Goal: Transaction & Acquisition: Purchase product/service

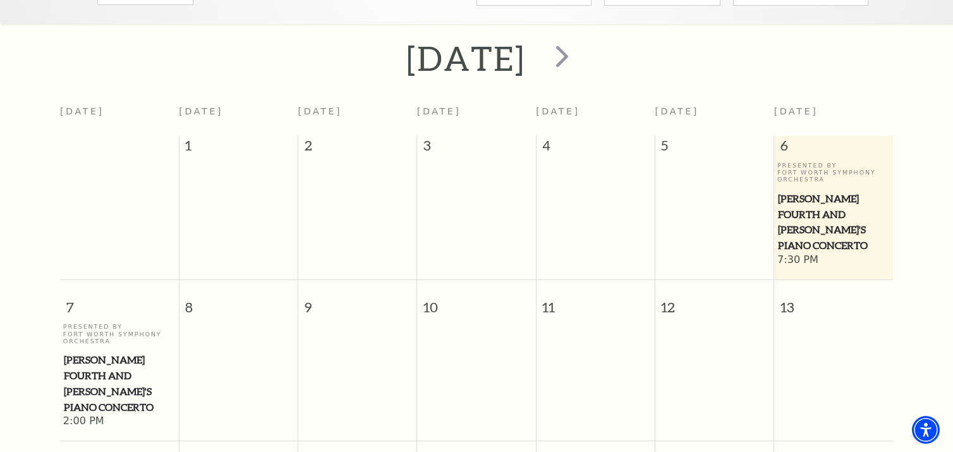
scroll to position [175, 0]
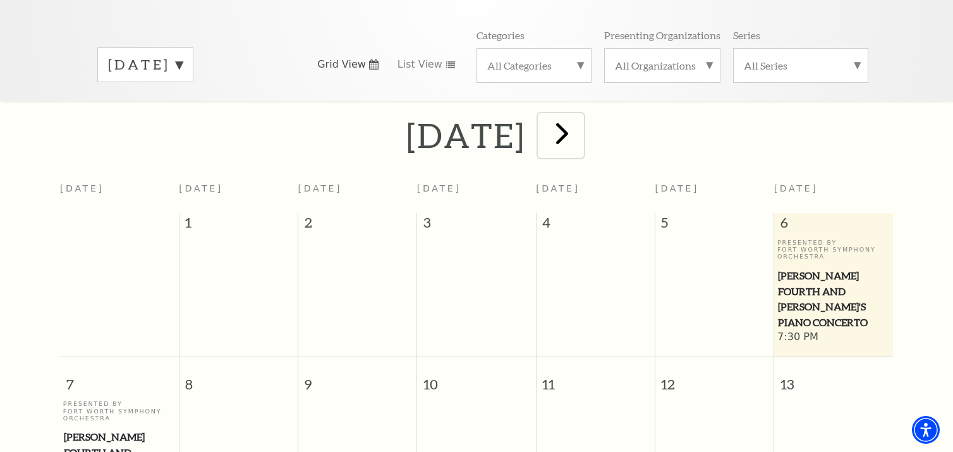
click at [580, 118] on span "next" at bounding box center [562, 133] width 36 height 36
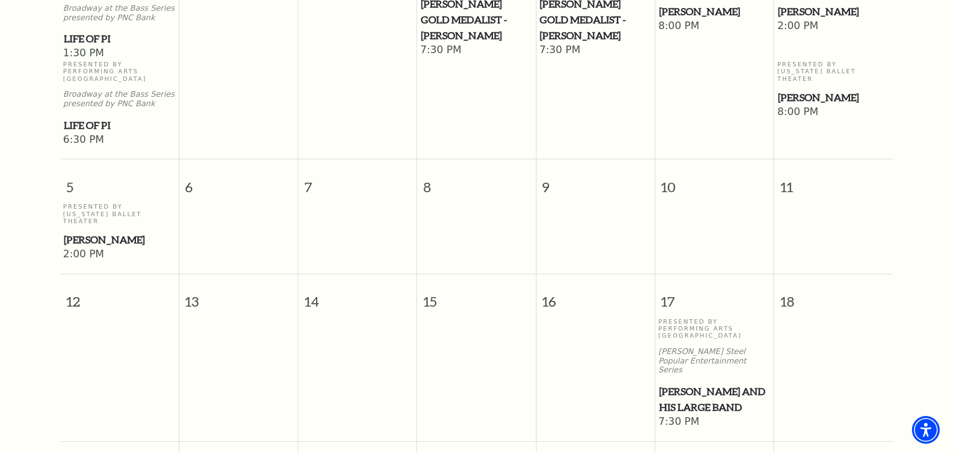
scroll to position [123, 0]
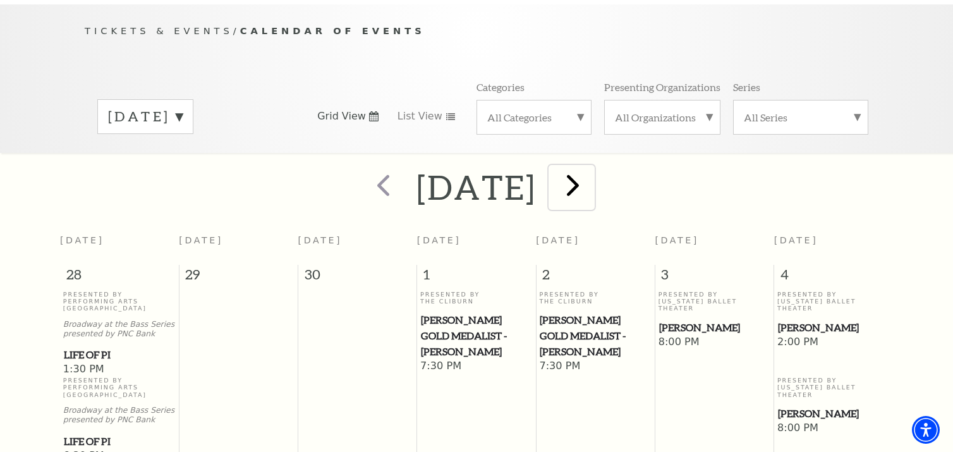
click at [591, 177] on span "next" at bounding box center [573, 185] width 36 height 36
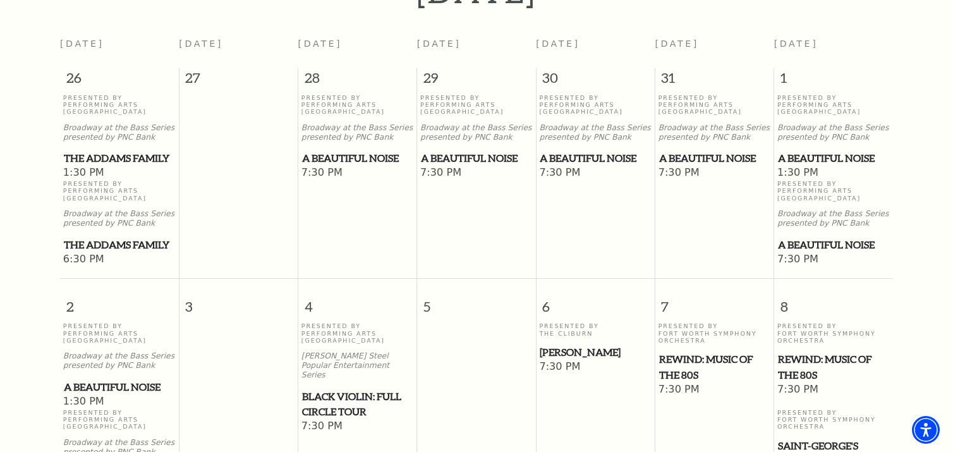
scroll to position [175, 0]
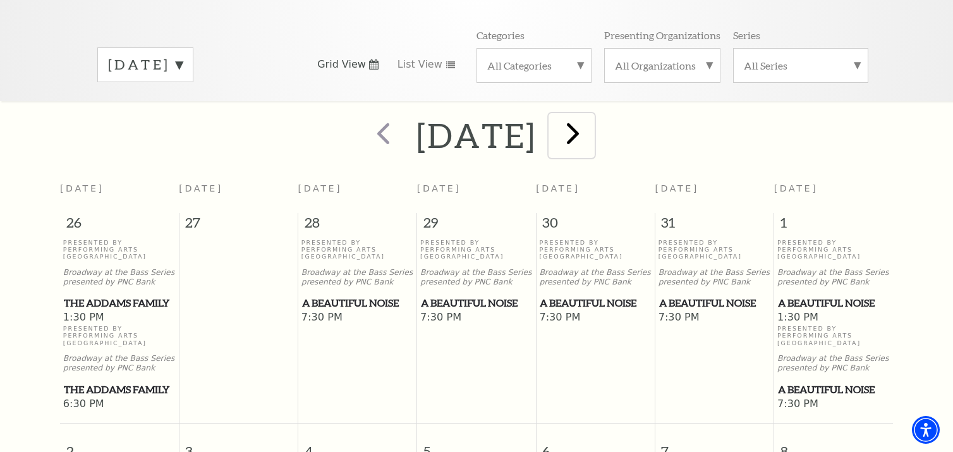
click at [591, 124] on span "next" at bounding box center [573, 133] width 36 height 36
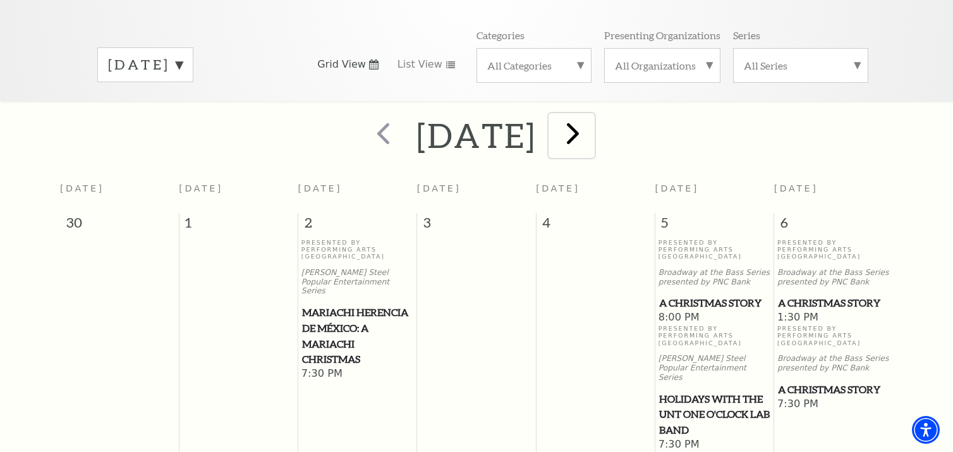
click at [591, 115] on span "next" at bounding box center [573, 133] width 36 height 36
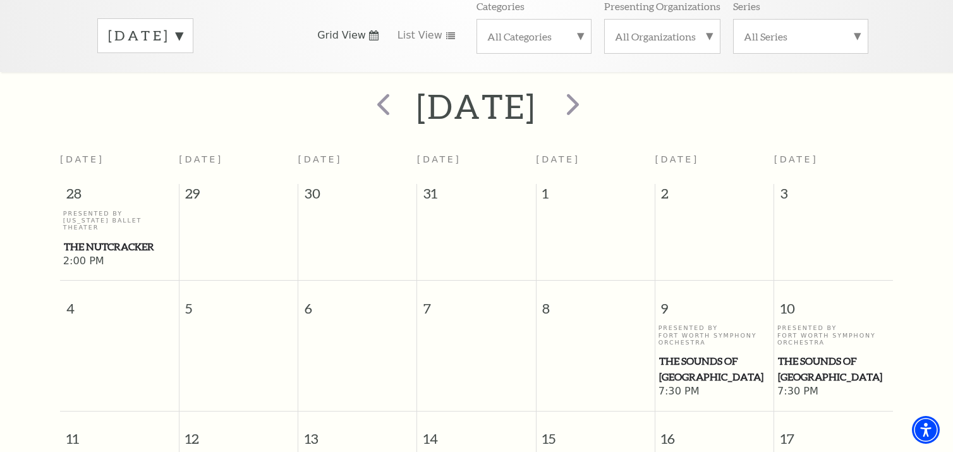
scroll to position [238, 0]
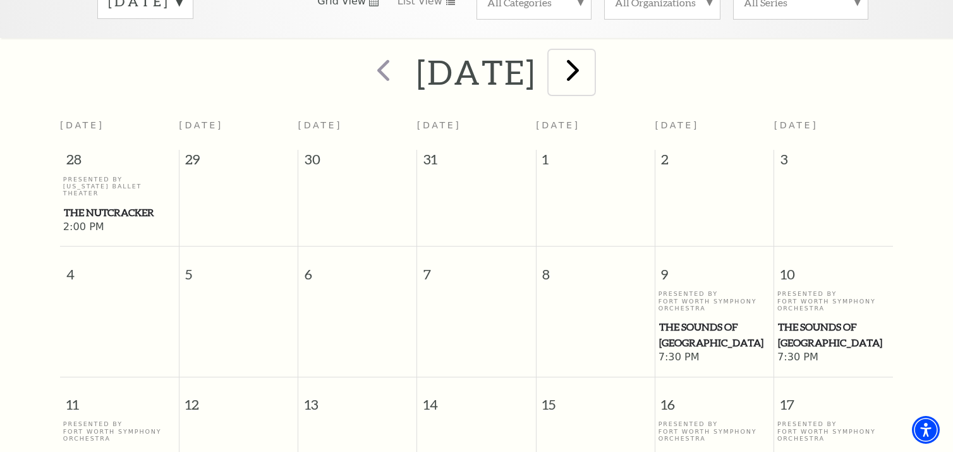
click at [591, 57] on span "next" at bounding box center [573, 70] width 36 height 36
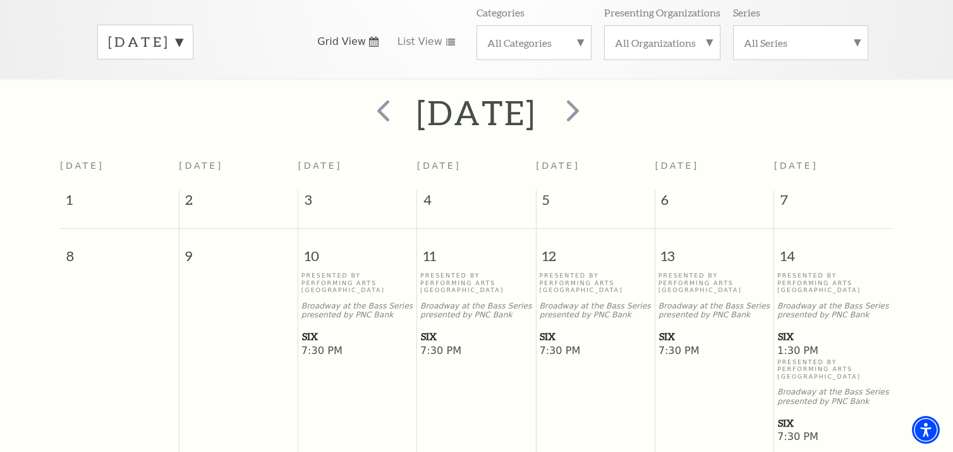
scroll to position [175, 0]
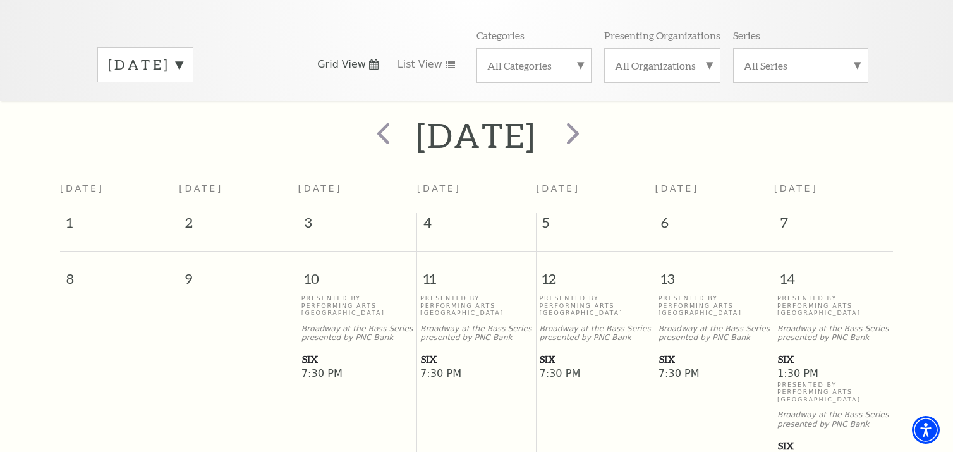
click at [183, 56] on label "February 2026" at bounding box center [145, 65] width 75 height 20
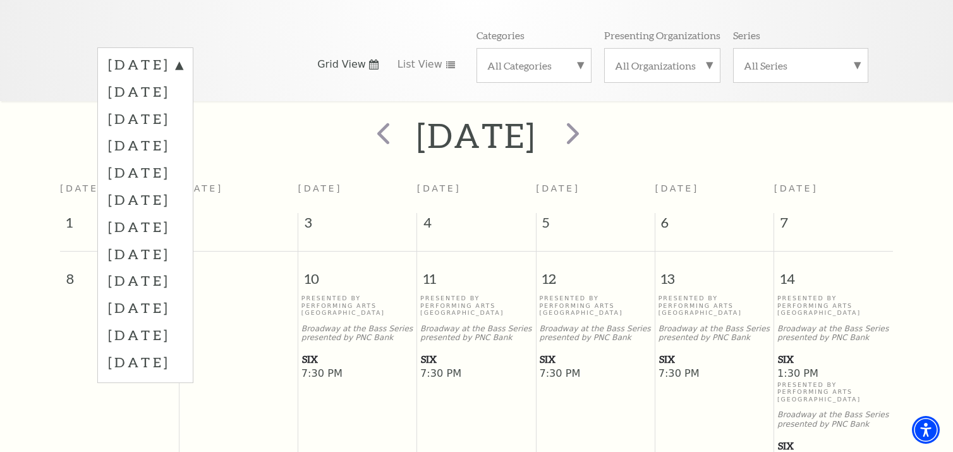
click at [183, 56] on label "September 2025" at bounding box center [145, 66] width 75 height 23
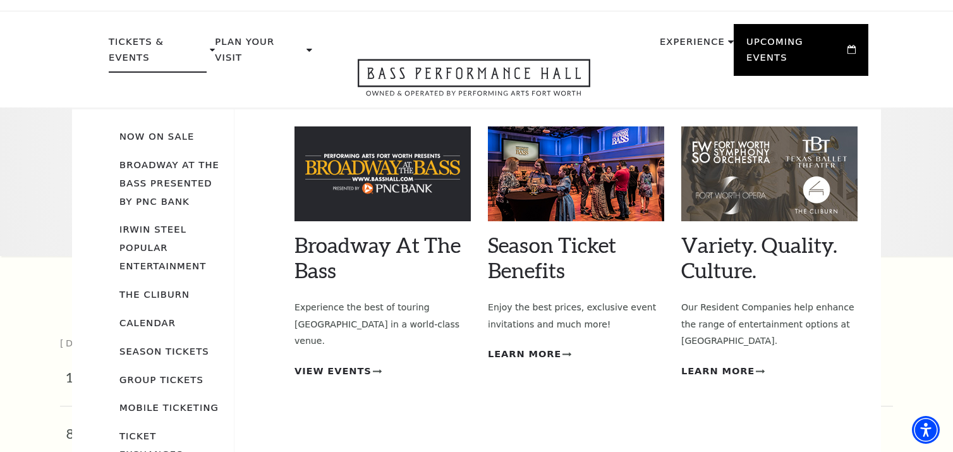
scroll to position [0, 0]
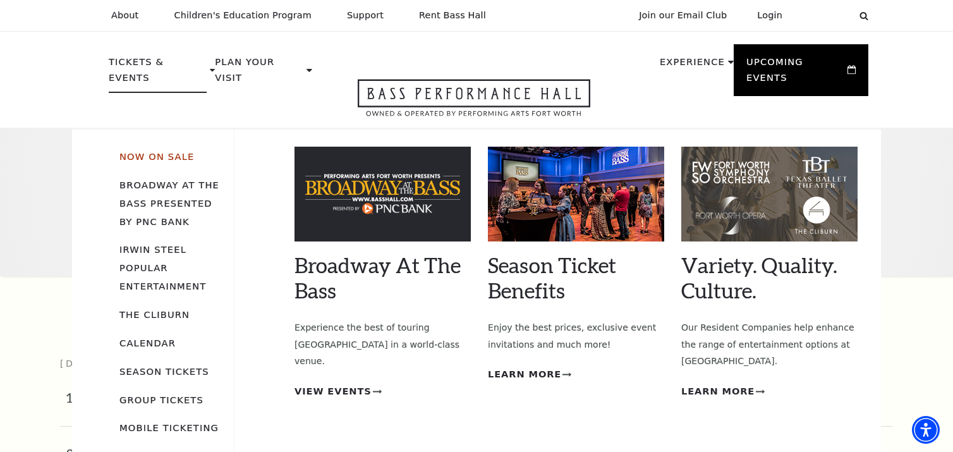
click at [156, 151] on link "Now On Sale" at bounding box center [156, 156] width 75 height 11
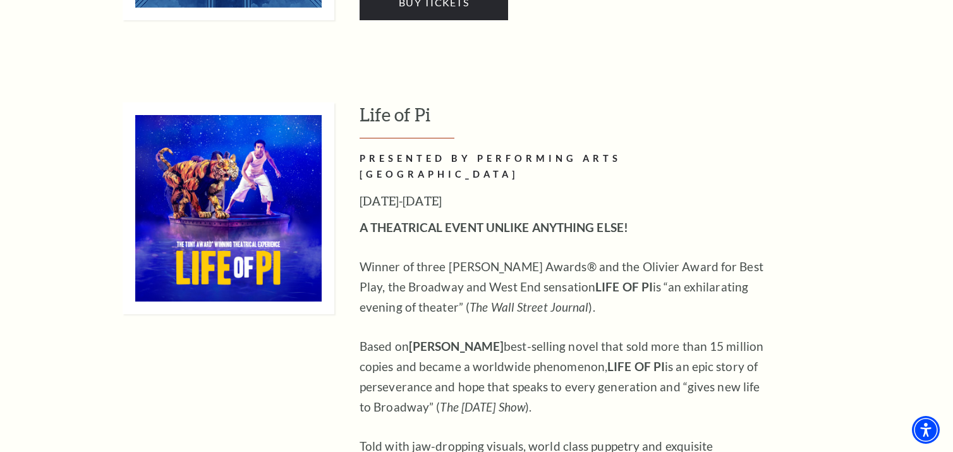
scroll to position [1453, 0]
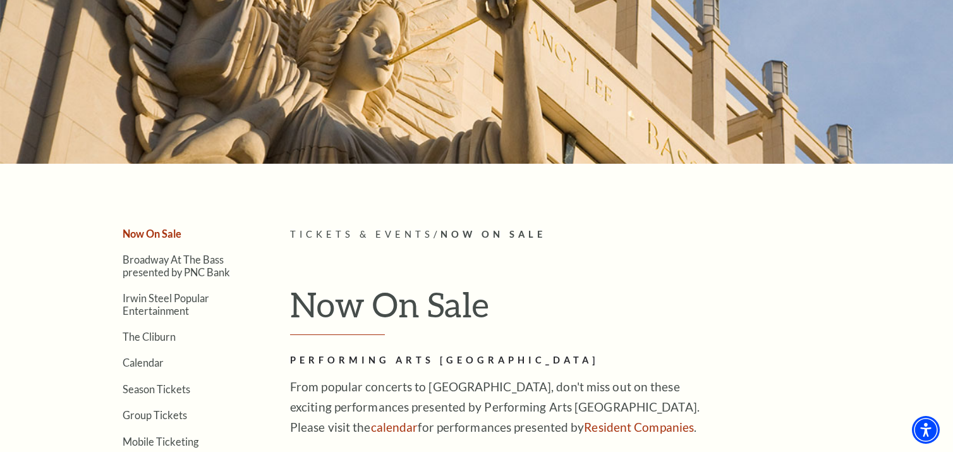
scroll to position [0, 0]
